Goal: Check status

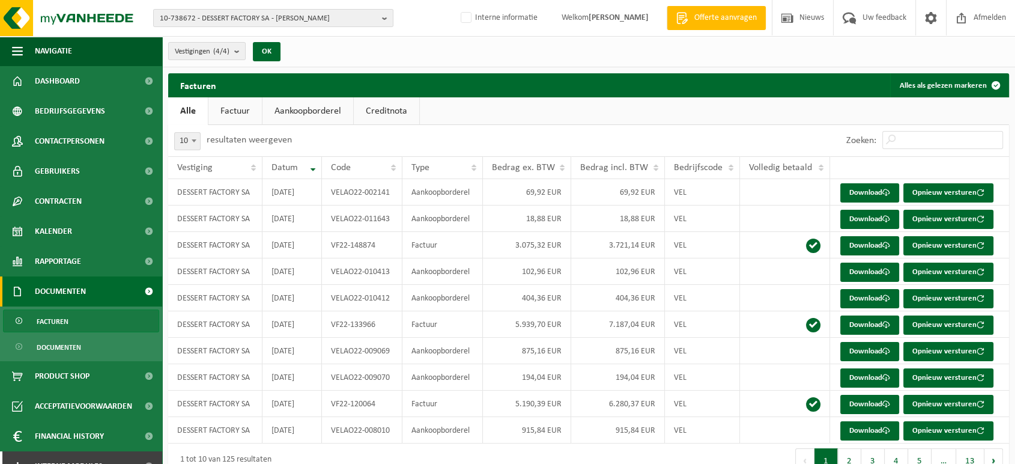
click at [777, 114] on ul "Alle Factuur Aankoopborderel Creditnota" at bounding box center [588, 111] width 841 height 28
click at [252, 11] on span "10-738672 - DESSERT FACTORY SA - VILLERS-LE-BOUILLET" at bounding box center [268, 19] width 217 height 18
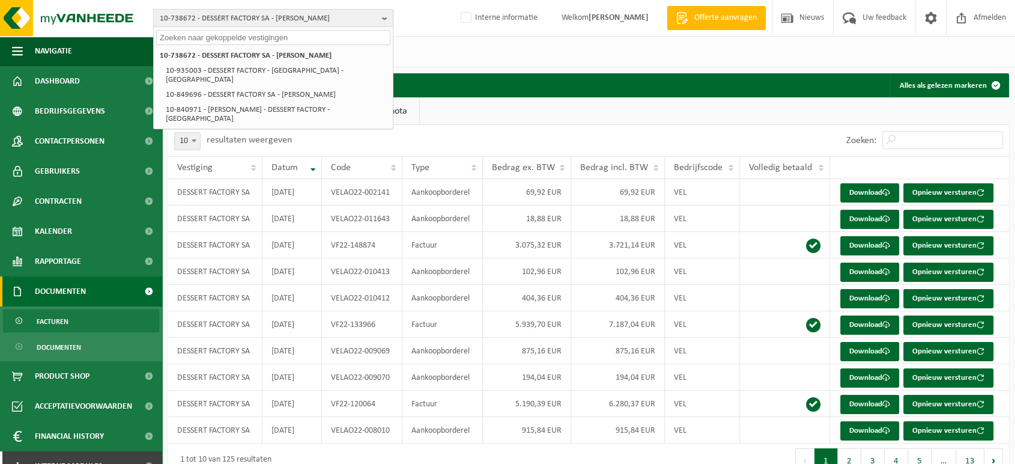
type input "s"
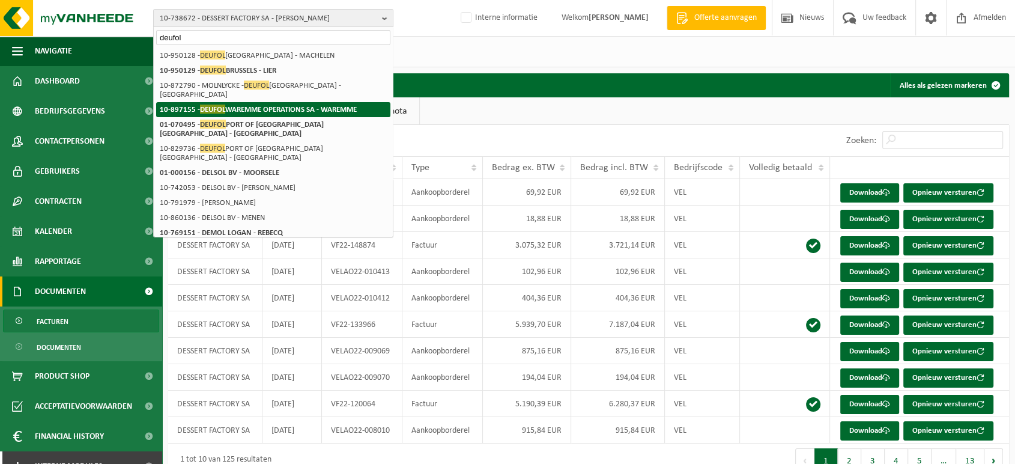
type input "deufol"
click at [222, 105] on span "DEUFOL" at bounding box center [212, 109] width 25 height 9
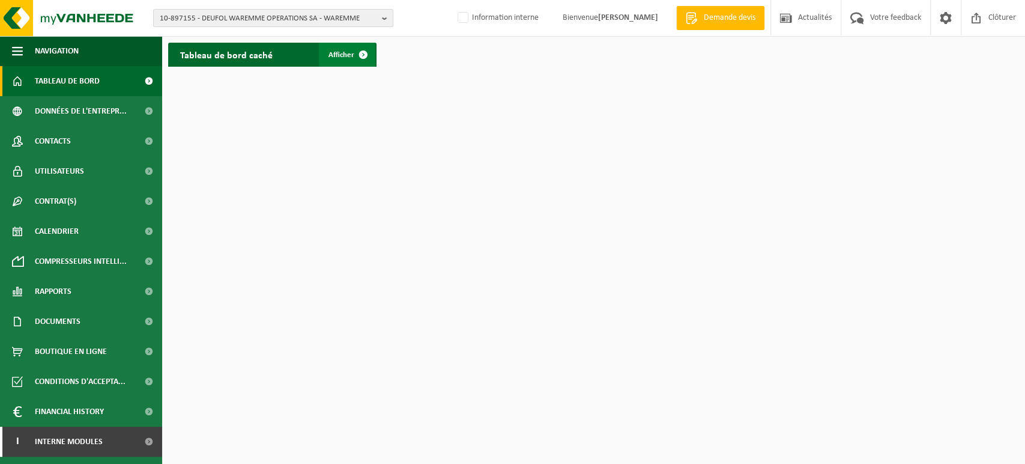
click at [355, 49] on span at bounding box center [363, 55] width 24 height 24
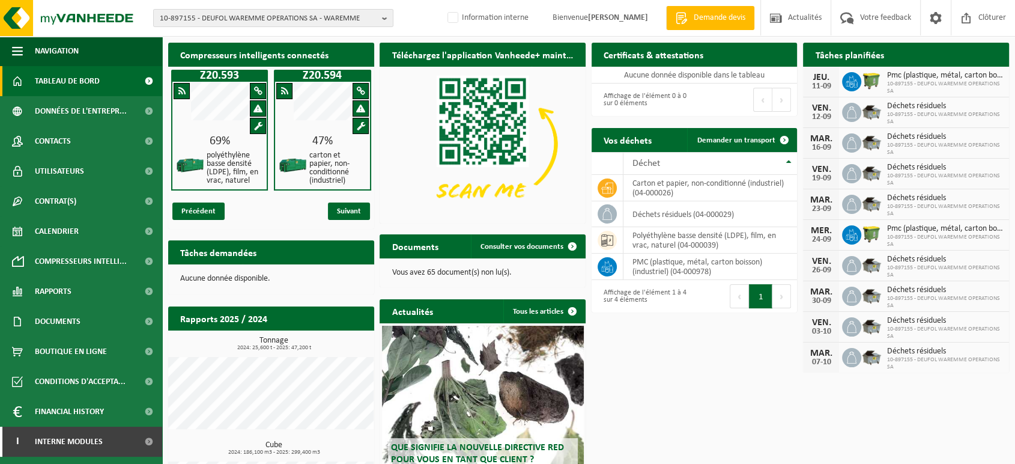
click at [240, 222] on div "Précédent Suivant" at bounding box center [271, 210] width 206 height 35
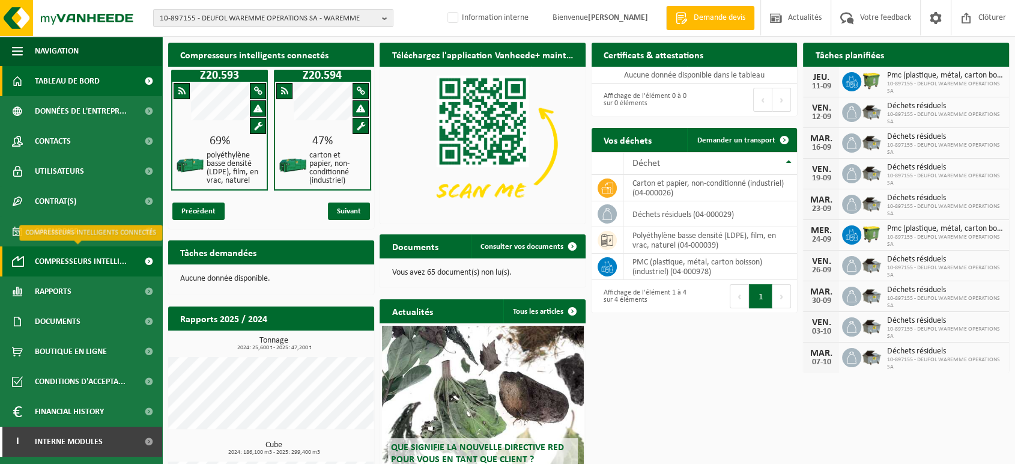
click at [88, 267] on span "Compresseurs intelli..." at bounding box center [81, 261] width 92 height 30
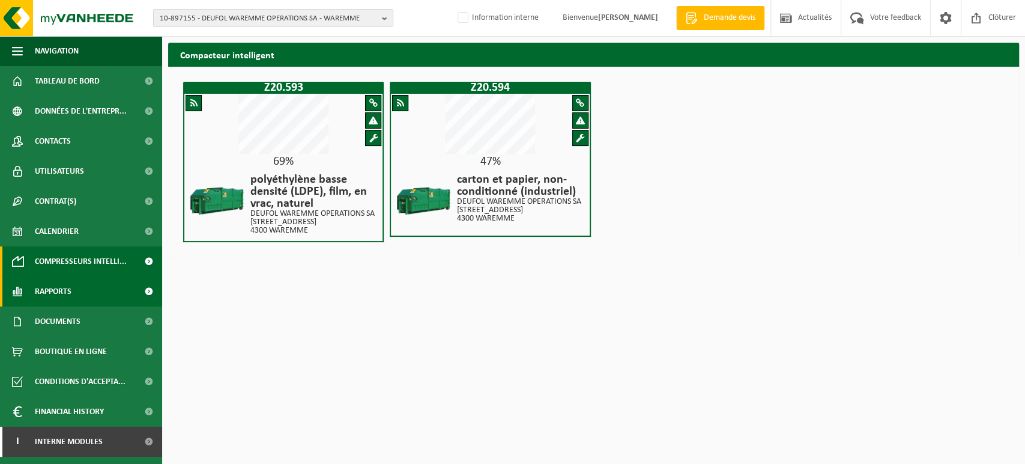
click at [42, 285] on span "Rapports" at bounding box center [53, 291] width 37 height 30
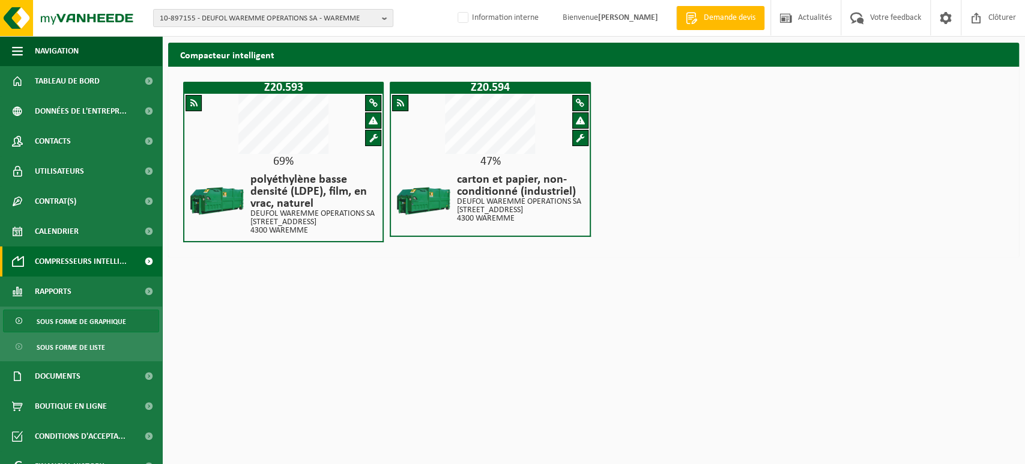
click at [89, 320] on span "Sous forme de graphique" at bounding box center [81, 321] width 89 height 23
